Goal: Navigation & Orientation: Find specific page/section

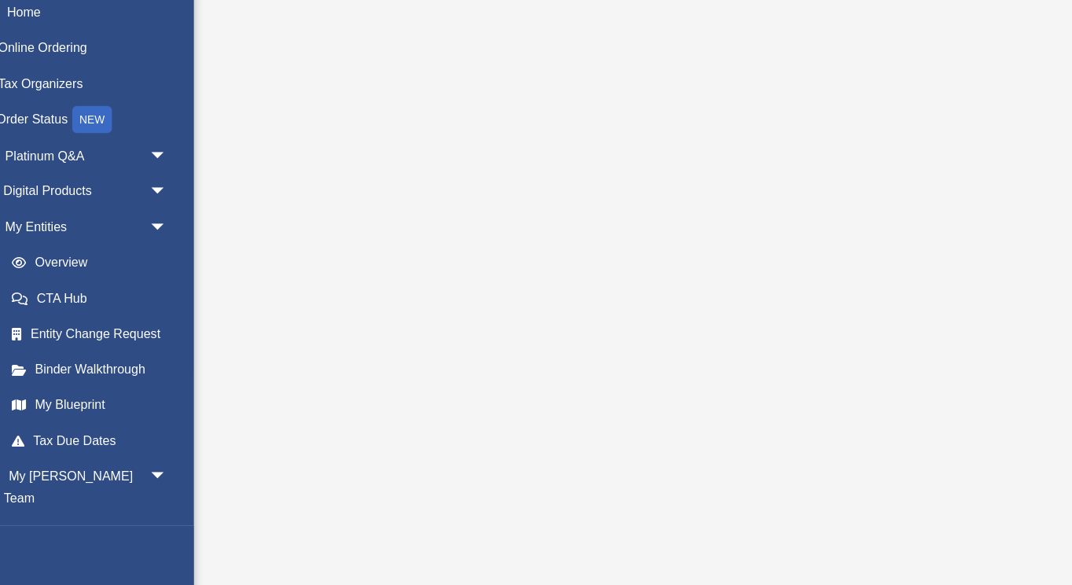
scroll to position [39, 0]
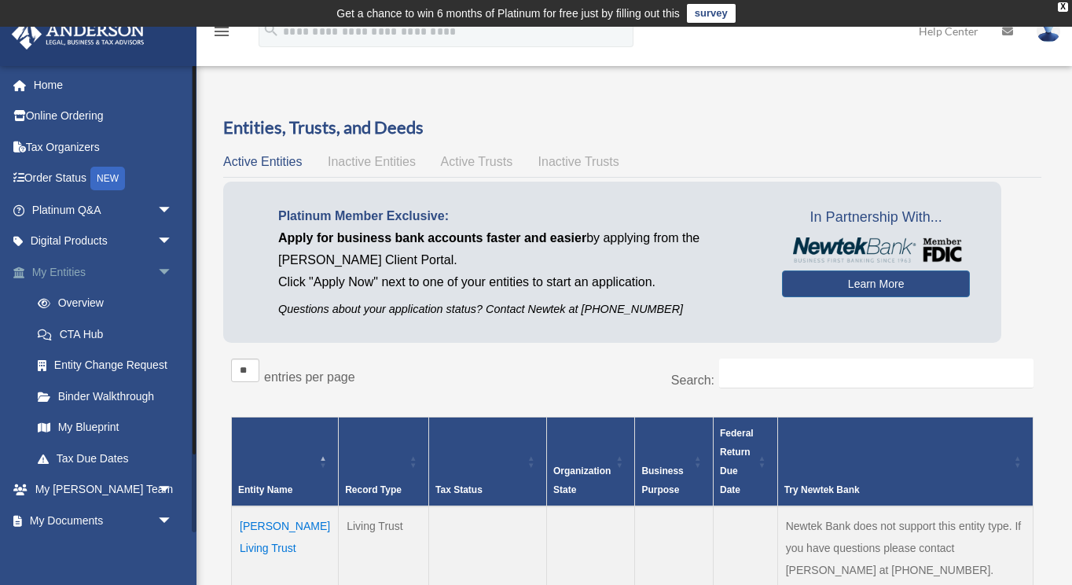
click at [168, 262] on span "arrow_drop_down" at bounding box center [172, 272] width 31 height 32
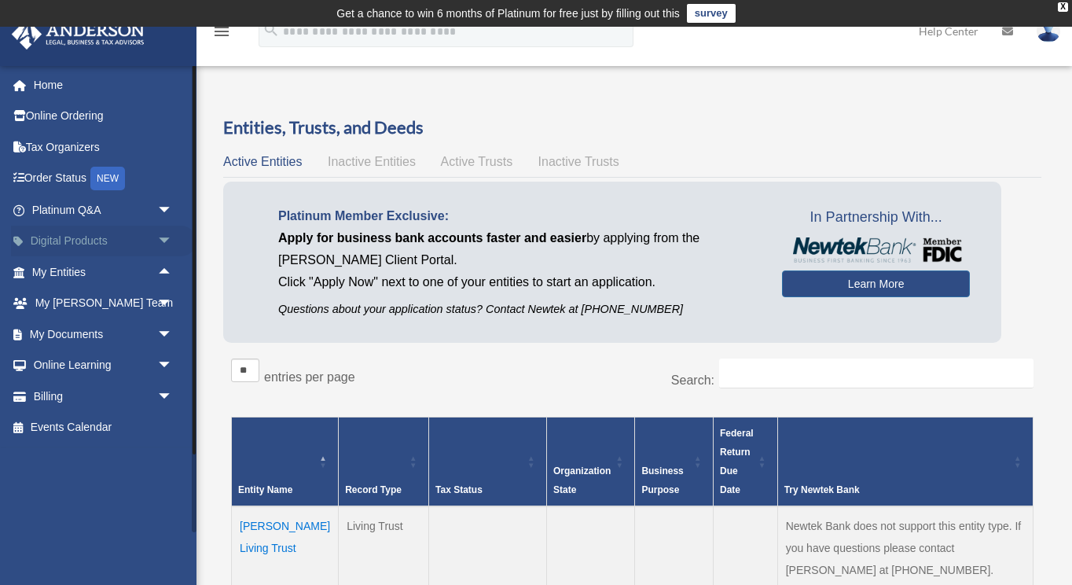
click at [160, 237] on span "arrow_drop_down" at bounding box center [172, 242] width 31 height 32
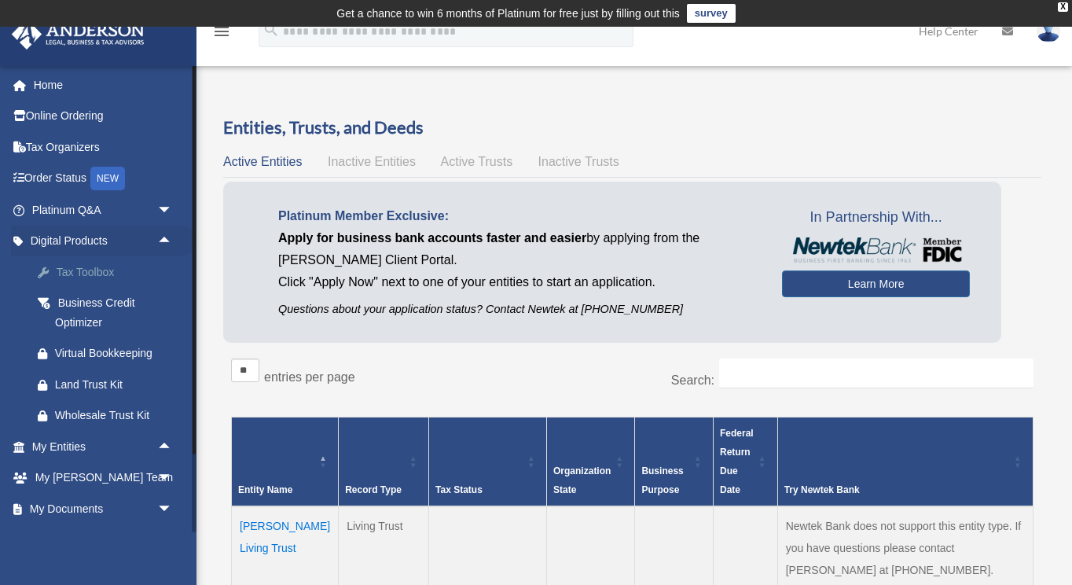
click at [101, 276] on div "Tax Toolbox" at bounding box center [116, 273] width 122 height 20
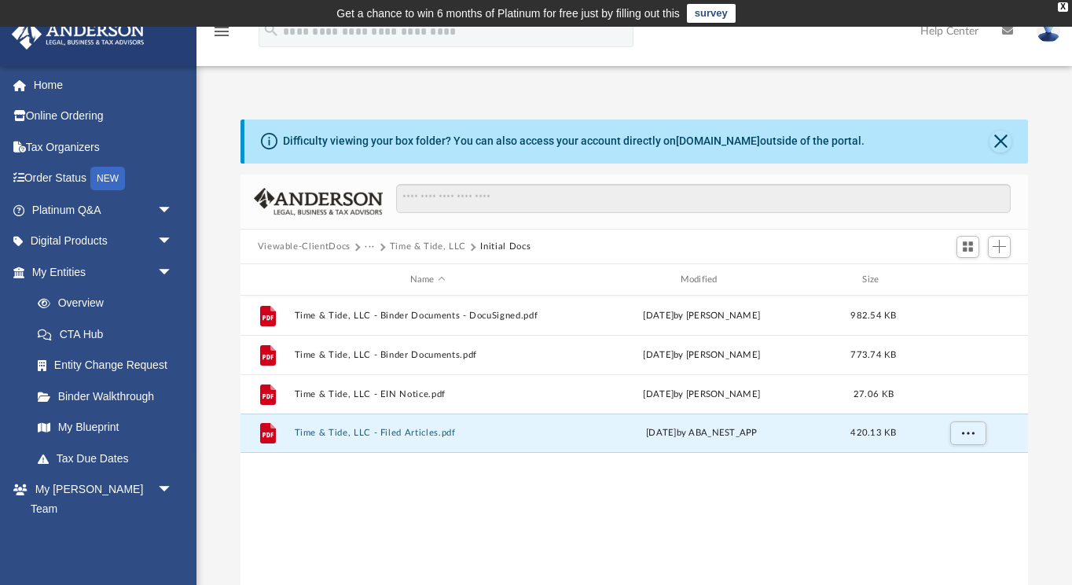
scroll to position [358, 788]
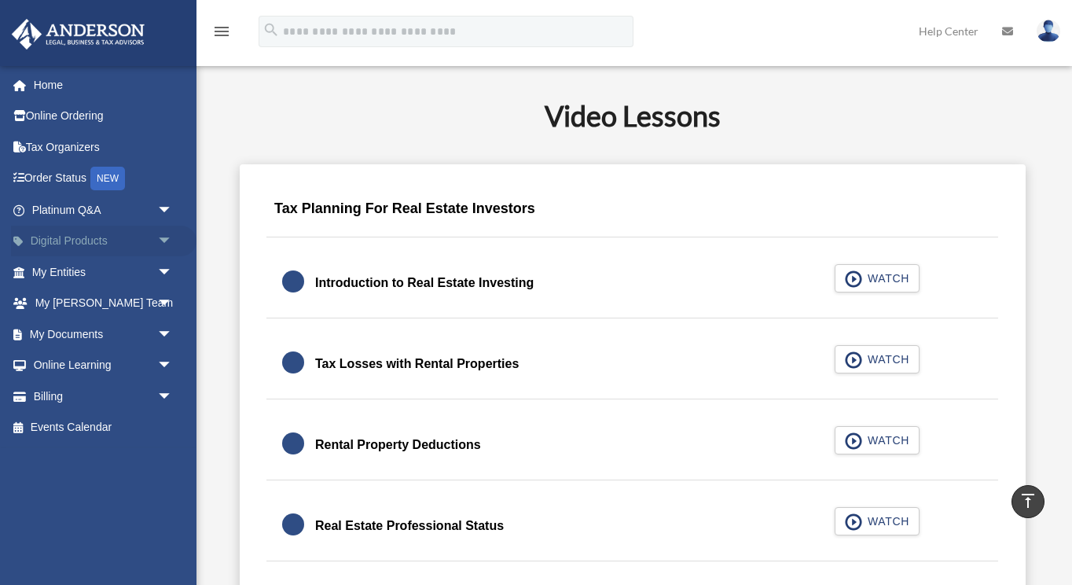
scroll to position [904, 0]
click at [158, 235] on span "arrow_drop_down" at bounding box center [172, 242] width 31 height 32
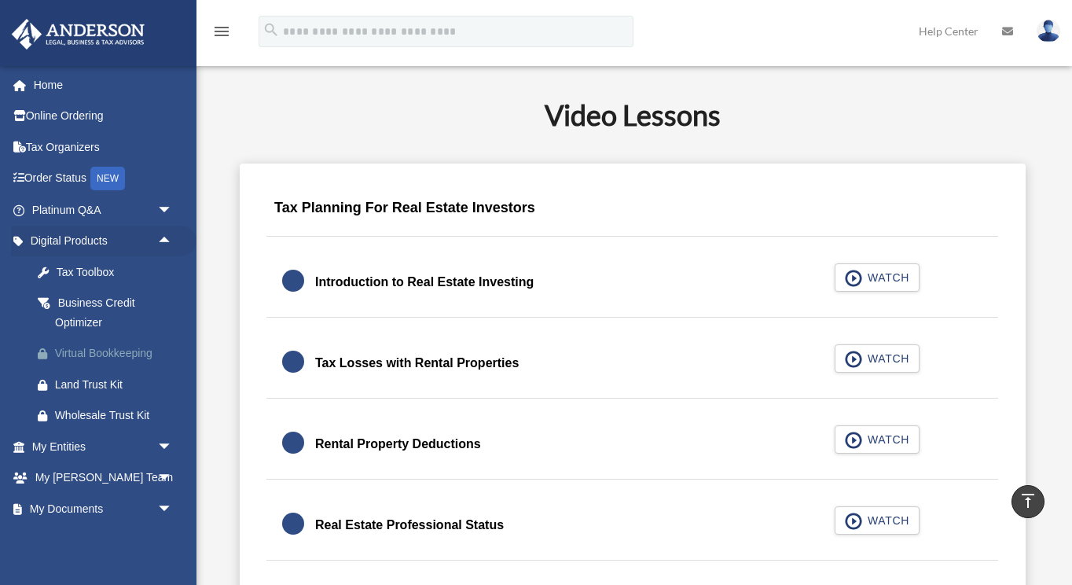
click at [131, 354] on div "Virtual Bookkeeping" at bounding box center [116, 354] width 122 height 20
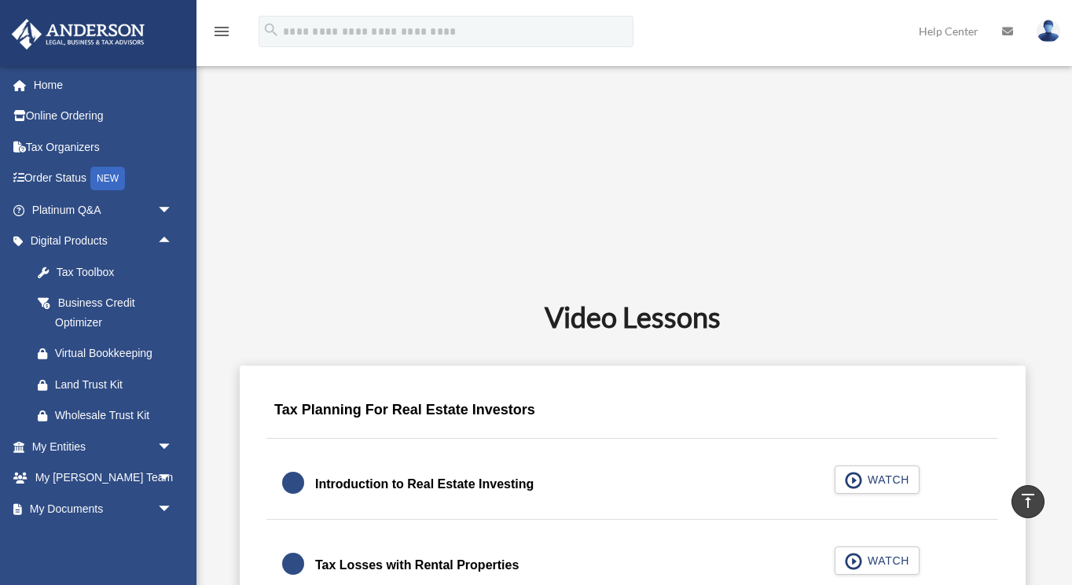
scroll to position [629, 0]
